Goal: Find specific page/section: Find specific page/section

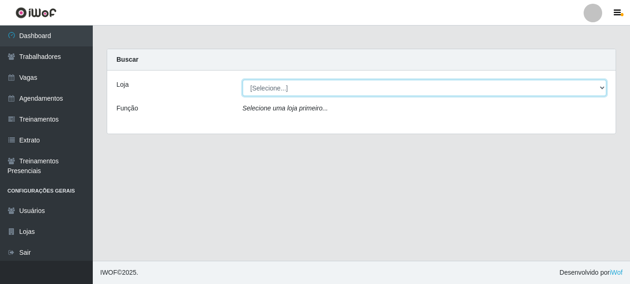
drag, startPoint x: 0, startPoint y: 0, endPoint x: 255, endPoint y: 85, distance: 268.5
click at [255, 85] on select "[Selecione...] LÁ em MÃE - Bar e Restaurante" at bounding box center [425, 88] width 364 height 16
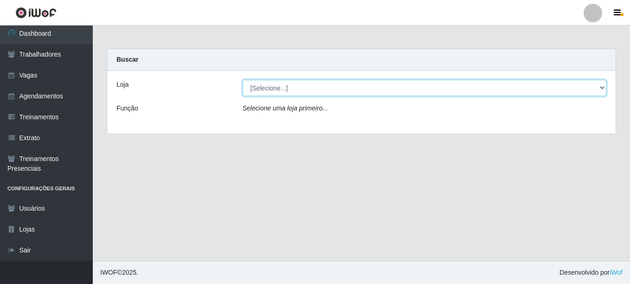
select select "265"
click at [243, 80] on select "[Selecione...] LÁ em MÃE - Bar e Restaurante" at bounding box center [425, 88] width 364 height 16
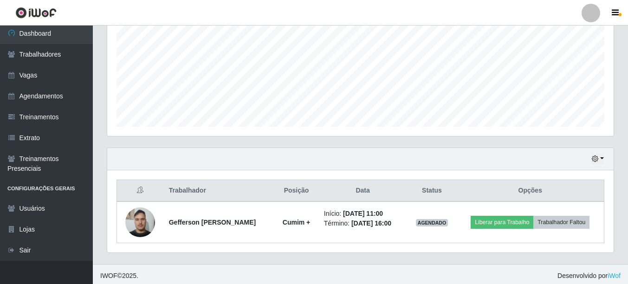
scroll to position [208, 0]
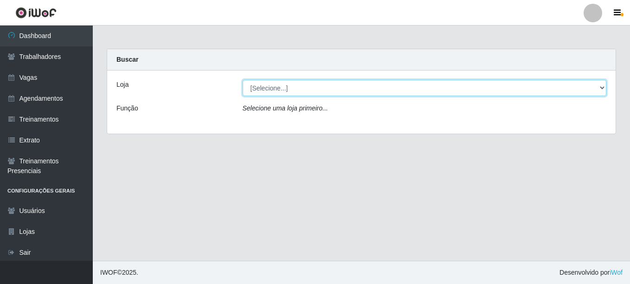
click at [261, 88] on select "[Selecione...] LÁ em MÃE - Bar e Restaurante" at bounding box center [425, 88] width 364 height 16
select select "265"
click at [243, 80] on select "[Selecione...] LÁ em MÃE - Bar e Restaurante" at bounding box center [425, 88] width 364 height 16
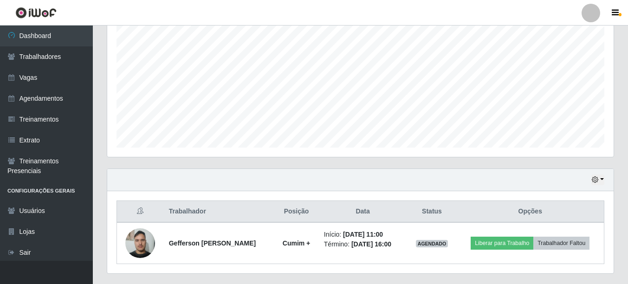
scroll to position [208, 0]
